Goal: Find specific page/section: Find specific page/section

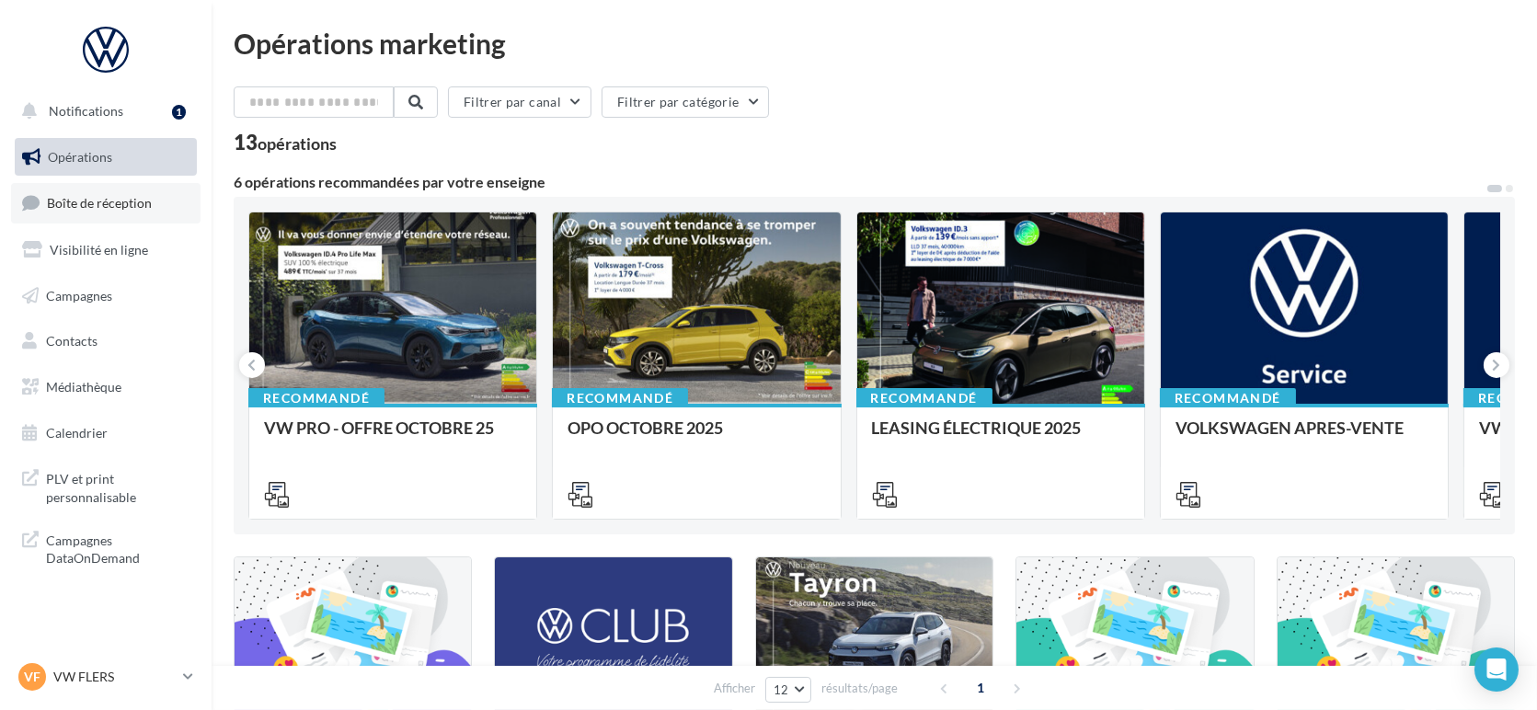
click at [120, 215] on link "Boîte de réception" at bounding box center [105, 203] width 189 height 40
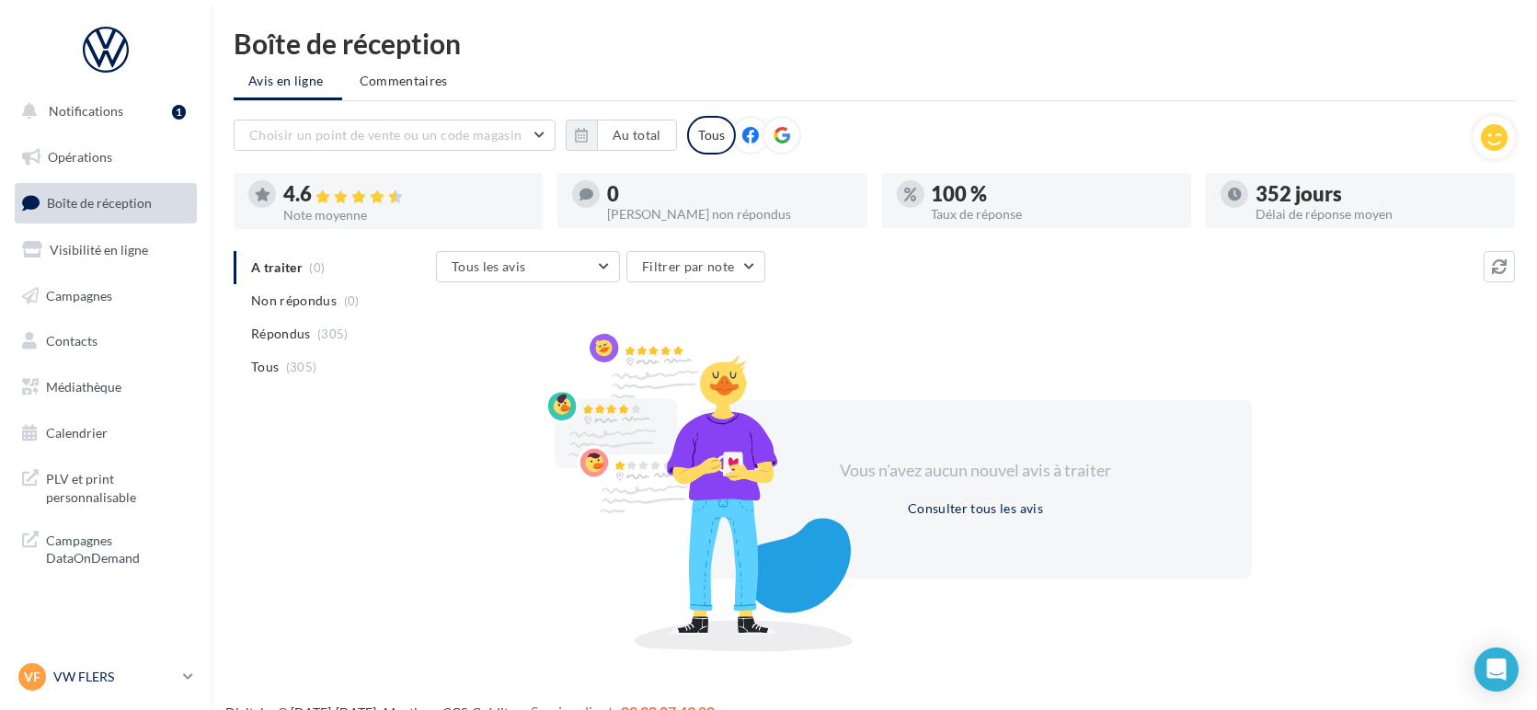
click at [81, 682] on p "VW FLERS" at bounding box center [114, 677] width 122 height 18
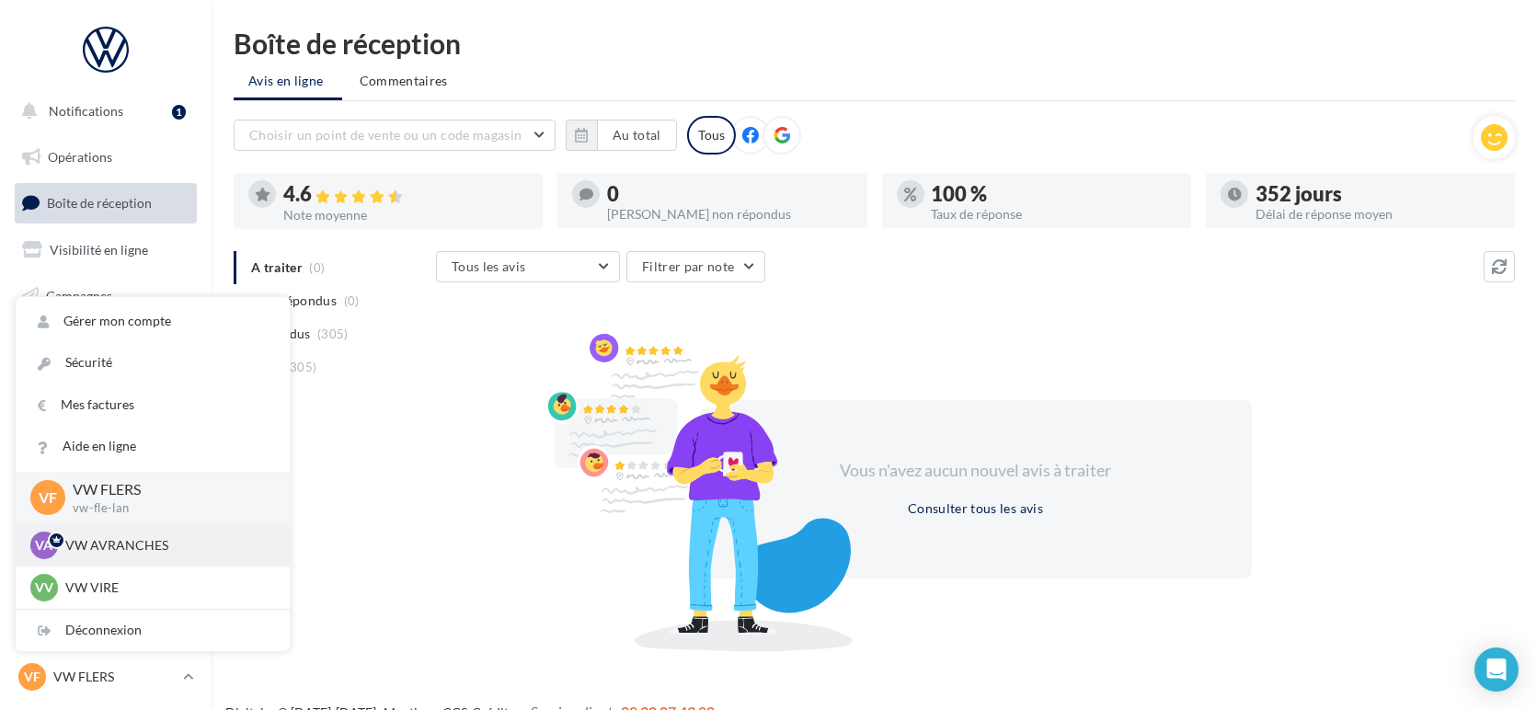
click at [86, 548] on p "VW AVRANCHES" at bounding box center [166, 545] width 202 height 18
